Goal: Task Accomplishment & Management: Manage account settings

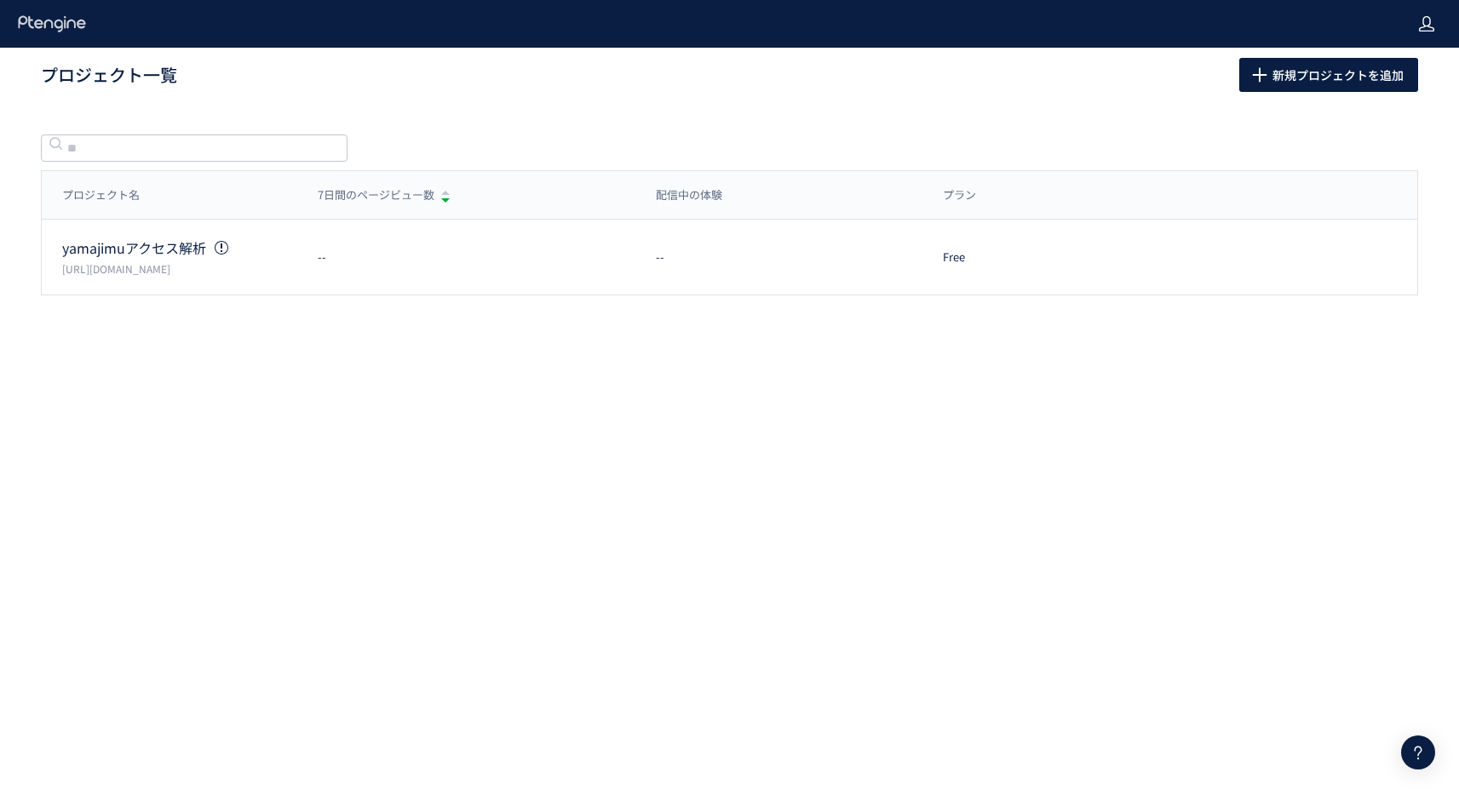
click at [1426, 26] on use at bounding box center [1426, 23] width 15 height 15
click at [1401, 67] on span "アカウント設定" at bounding box center [1382, 67] width 83 height 17
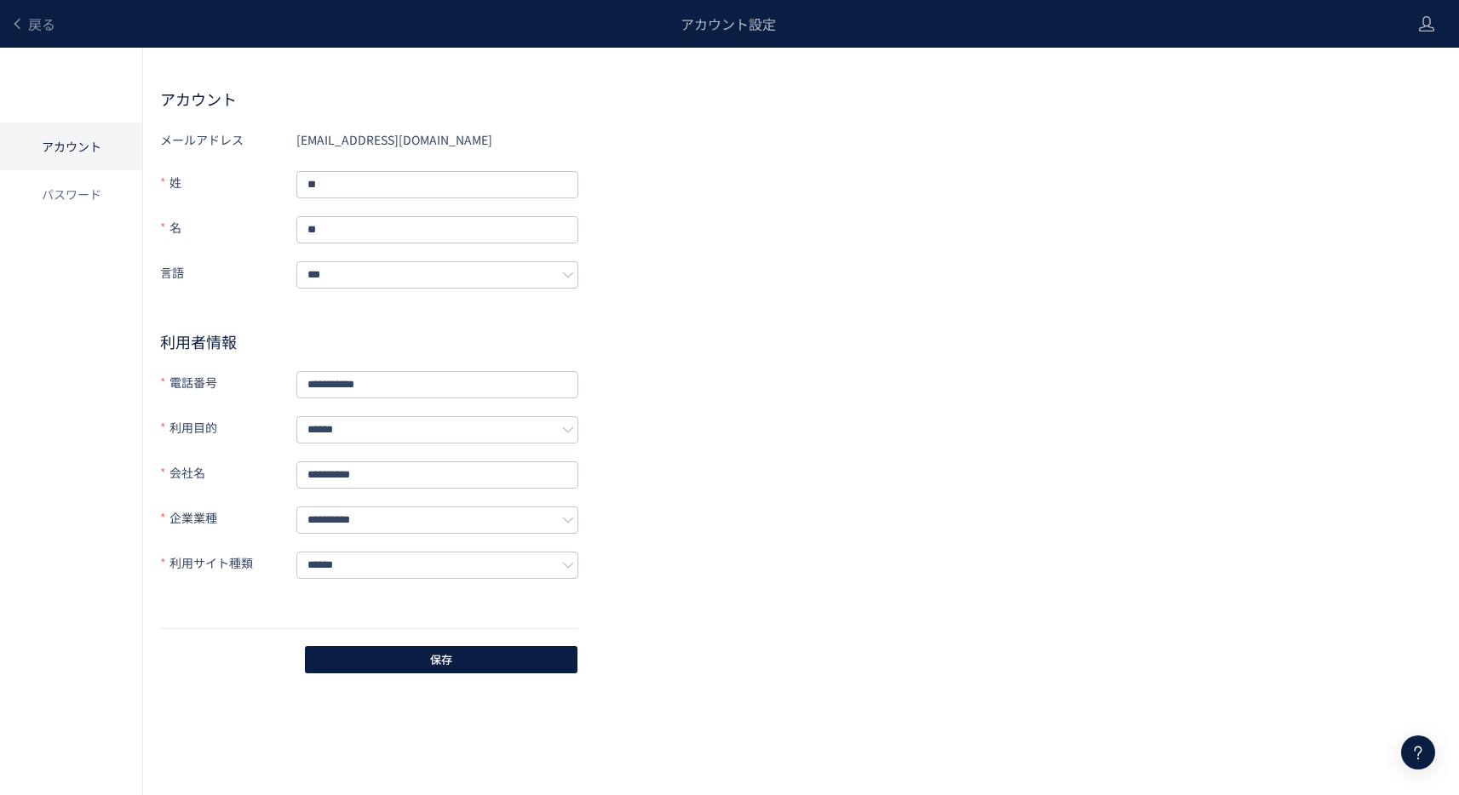
click at [734, 247] on div "**********" at bounding box center [801, 401] width 1282 height 550
click at [65, 196] on li "パスワード" at bounding box center [71, 194] width 142 height 48
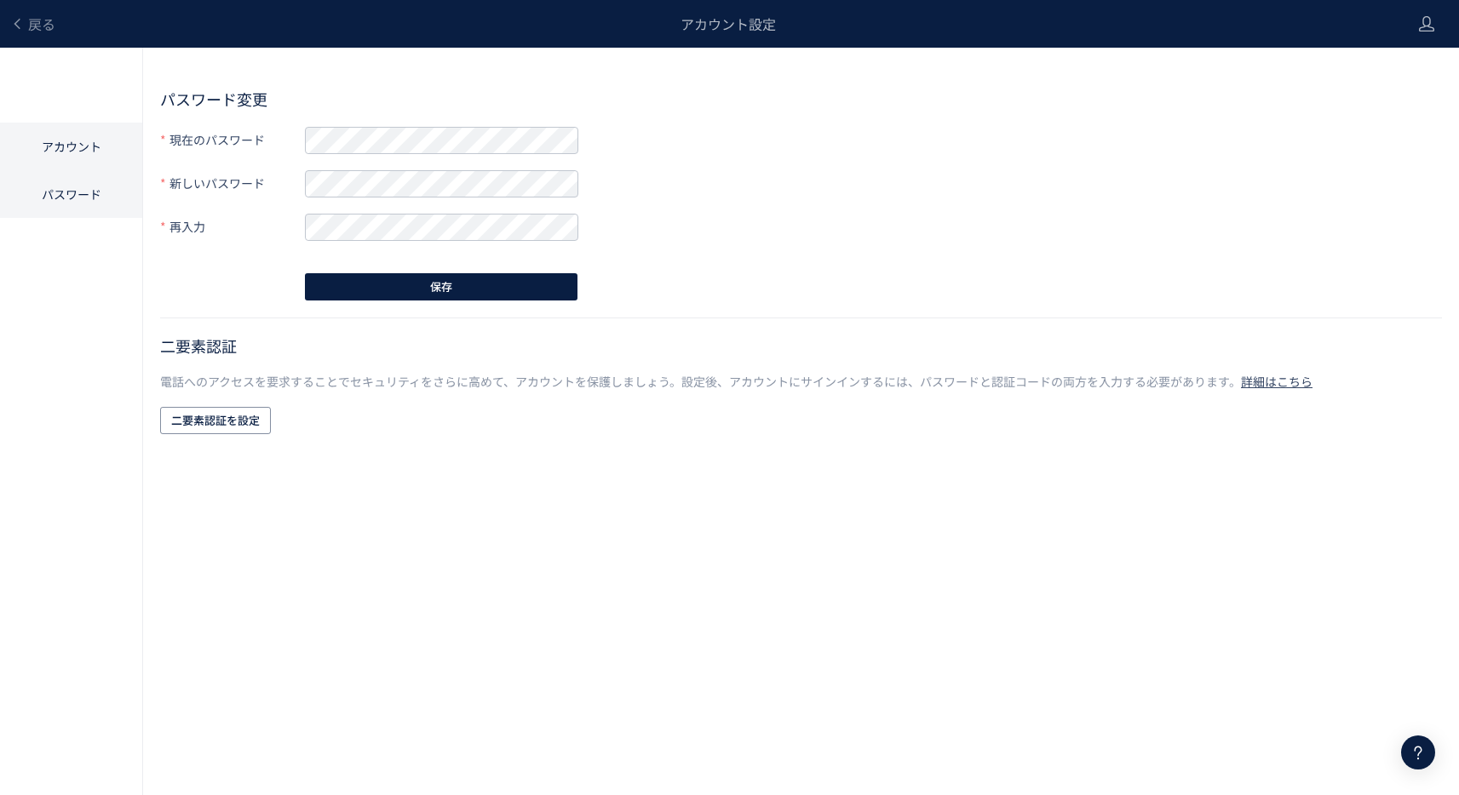
click at [71, 152] on li "アカウント" at bounding box center [71, 147] width 142 height 48
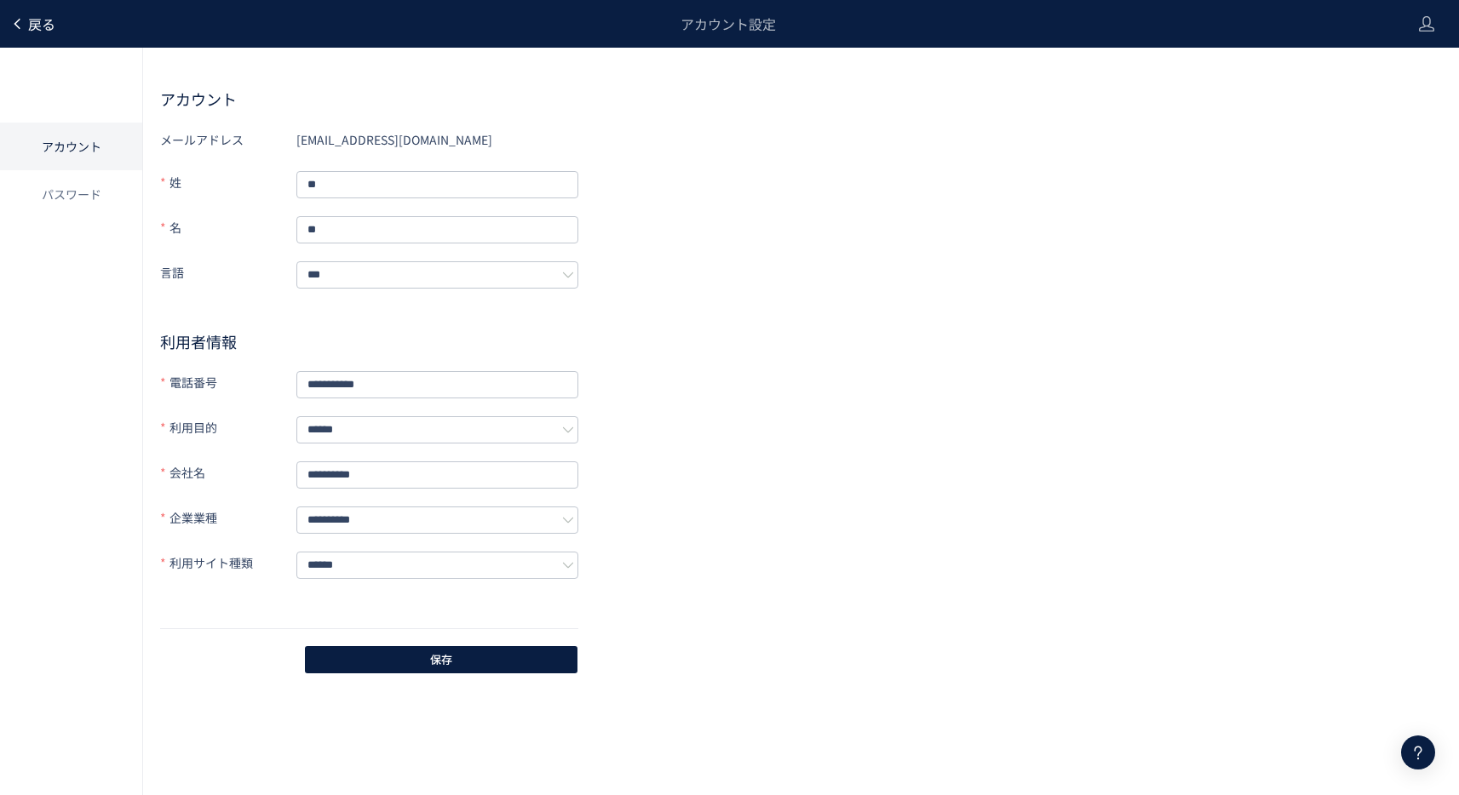
click at [41, 21] on span "戻る" at bounding box center [41, 24] width 27 height 20
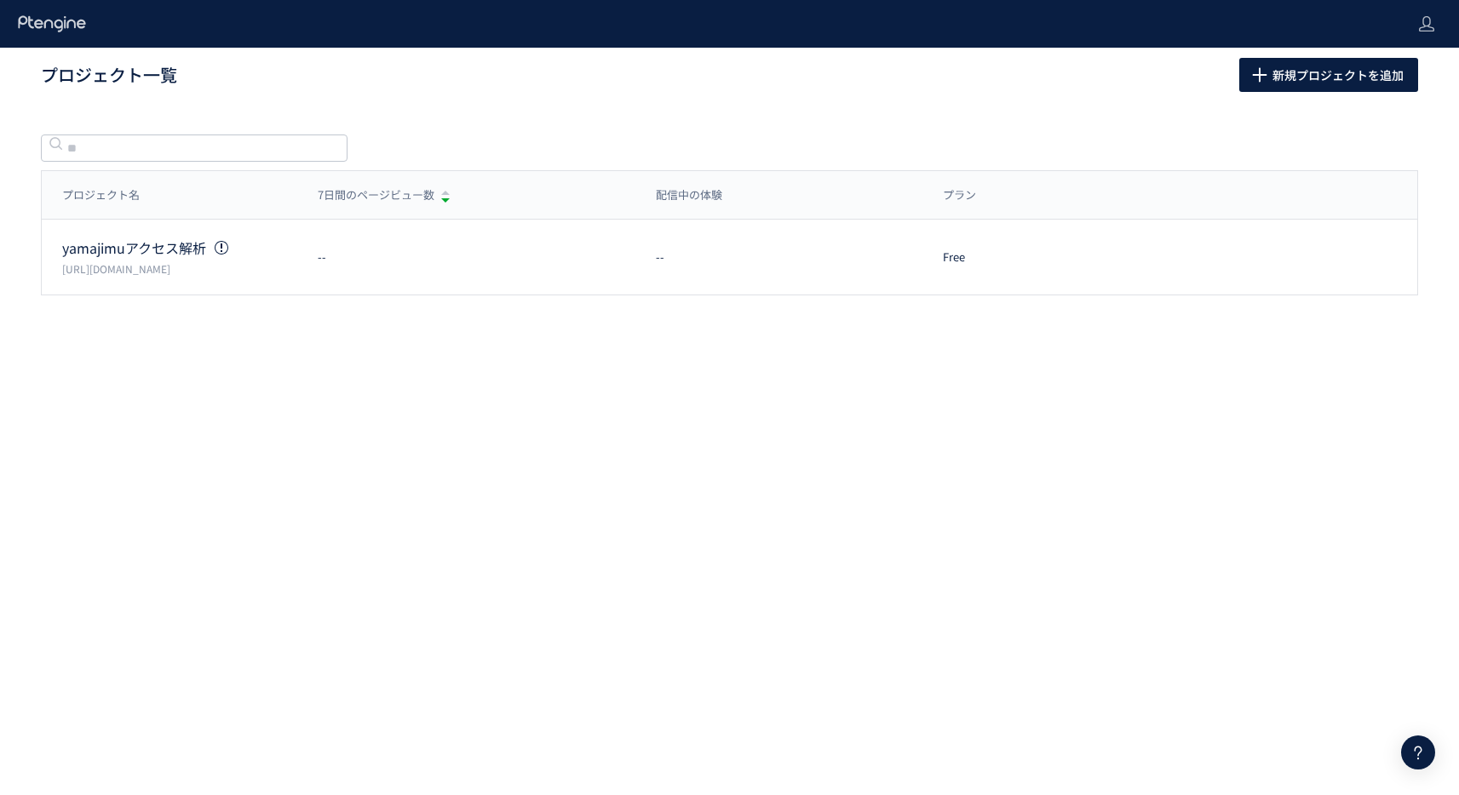
click at [41, 21] on use at bounding box center [51, 23] width 67 height 16
click at [371, 83] on h1 "プロジェクト一覧" at bounding box center [621, 75] width 1161 height 25
